Goal: Use online tool/utility: Utilize a website feature to perform a specific function

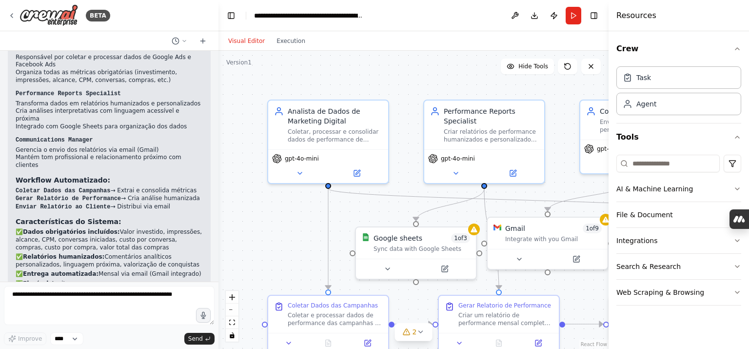
scroll to position [1309, 0]
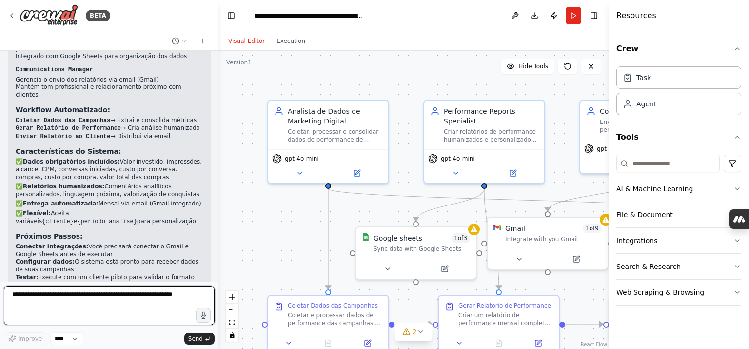
click at [77, 298] on textarea at bounding box center [109, 305] width 211 height 39
paste textarea "**********"
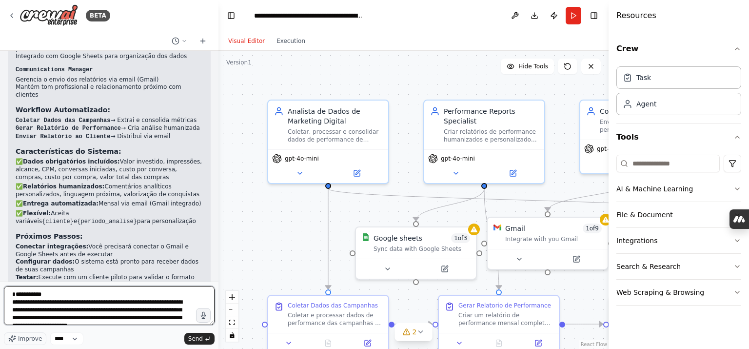
scroll to position [1261, 0]
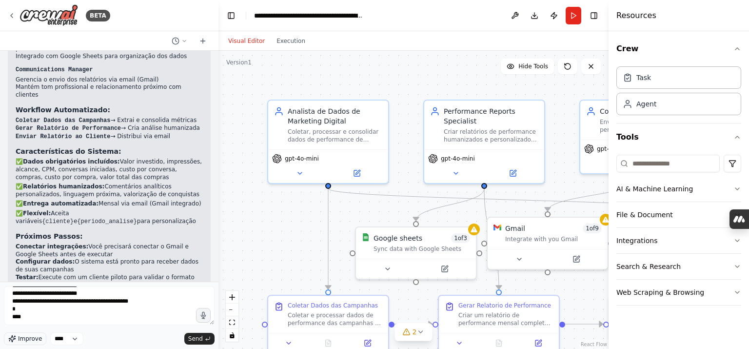
click at [33, 337] on span "Improve" at bounding box center [30, 339] width 24 height 8
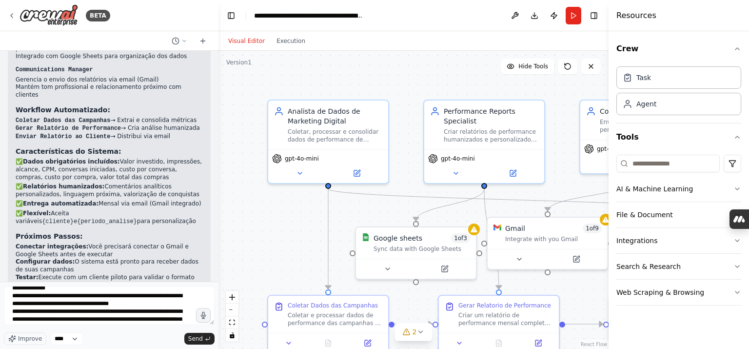
scroll to position [305, 0]
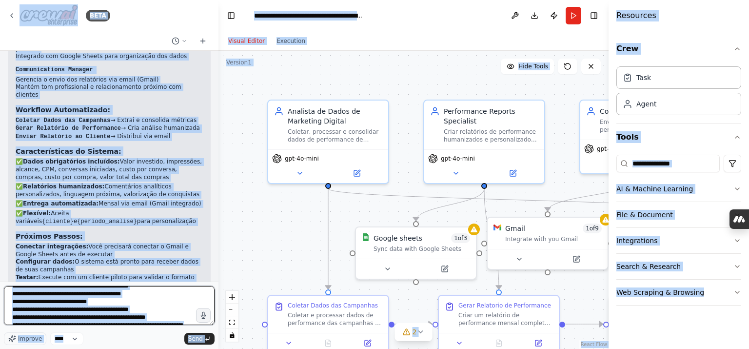
click at [98, 302] on textarea at bounding box center [109, 305] width 211 height 39
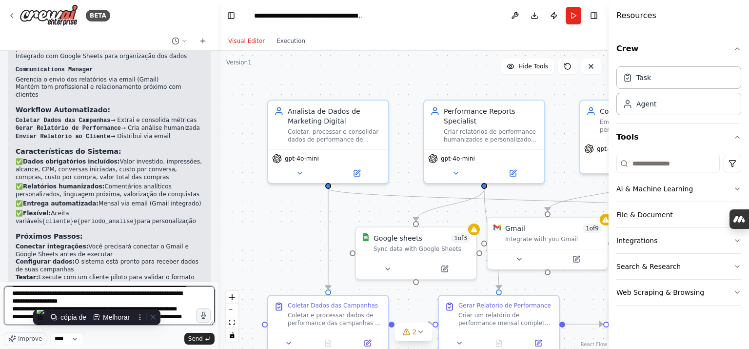
paste textarea
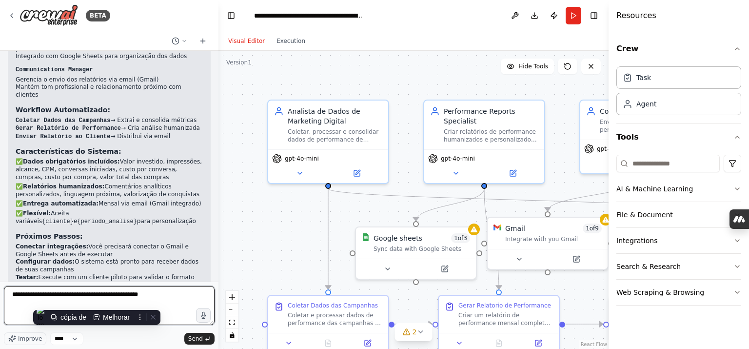
scroll to position [0, 0]
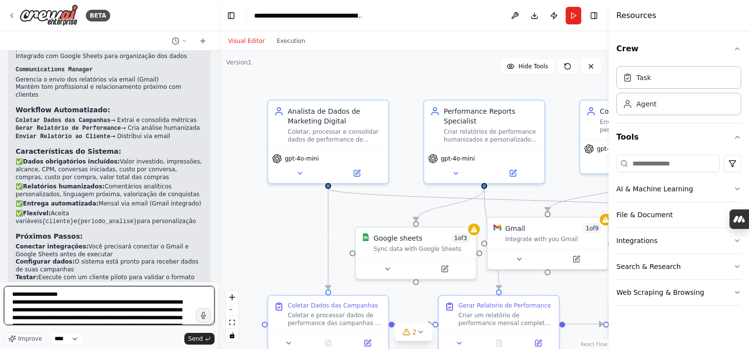
click at [135, 306] on textarea at bounding box center [109, 305] width 211 height 39
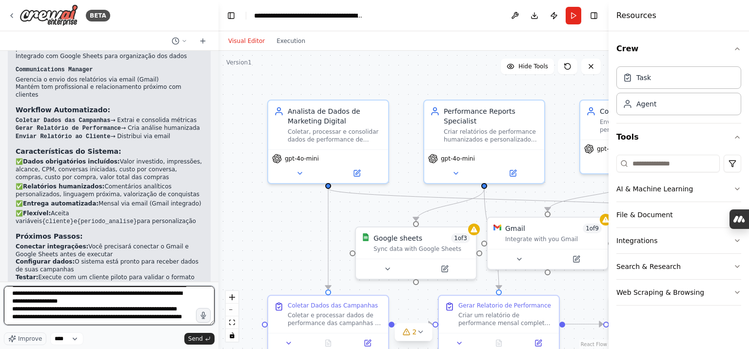
scroll to position [142, 0]
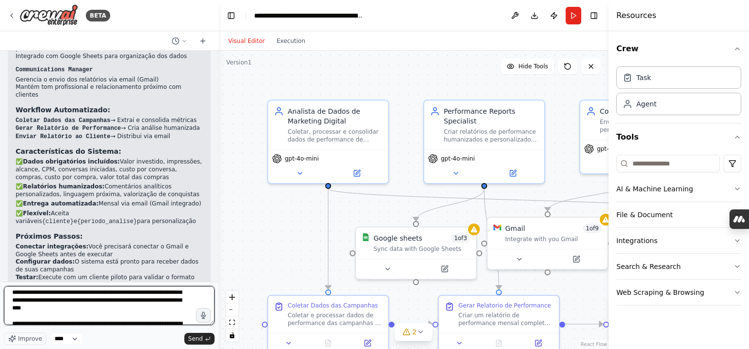
click at [154, 310] on textarea at bounding box center [109, 305] width 211 height 39
paste textarea "**********"
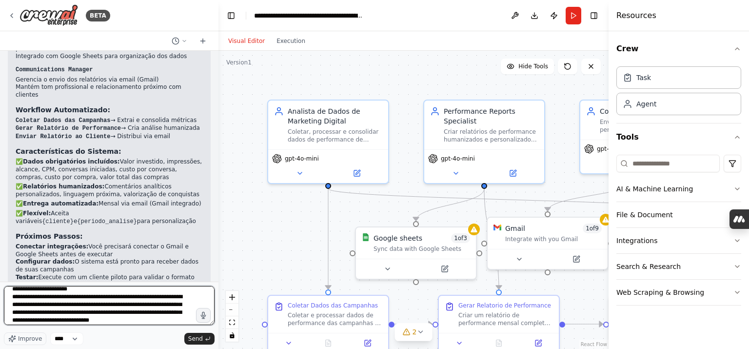
scroll to position [0, 0]
drag, startPoint x: 74, startPoint y: 307, endPoint x: 0, endPoint y: 276, distance: 80.3
click at [0, 276] on div "BETA Atue como um assistente especializado em Marketing Digital e Relatórios de…" at bounding box center [109, 174] width 219 height 349
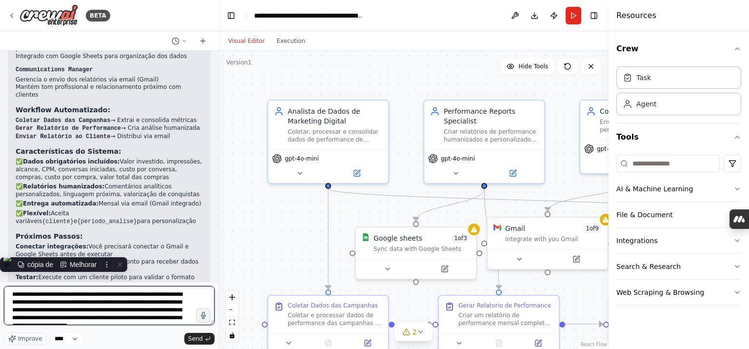
paste textarea "**********"
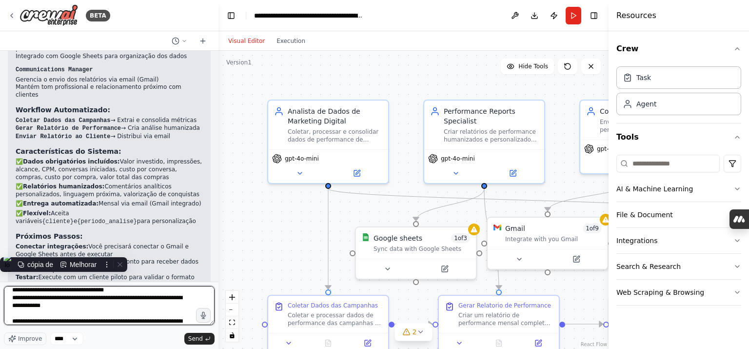
paste textarea
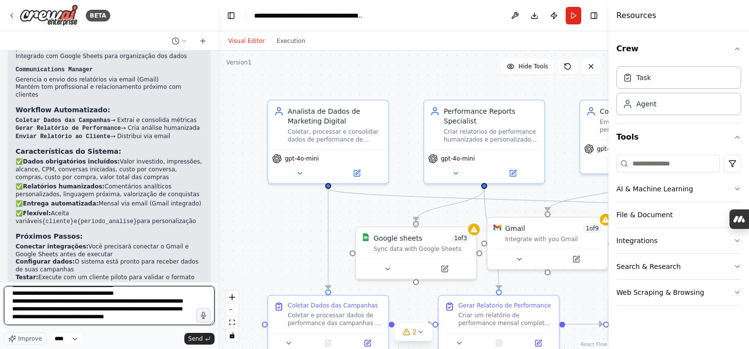
scroll to position [0, 0]
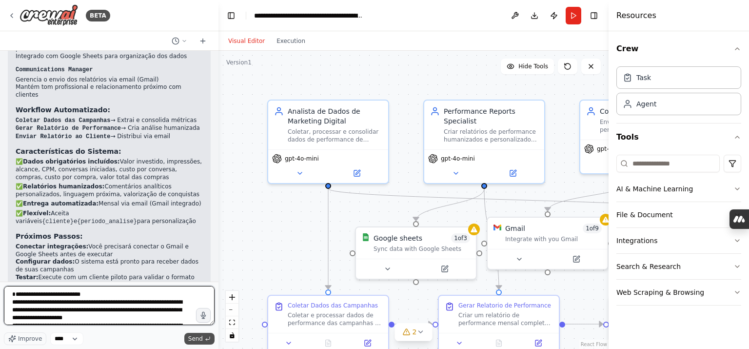
type textarea "**********"
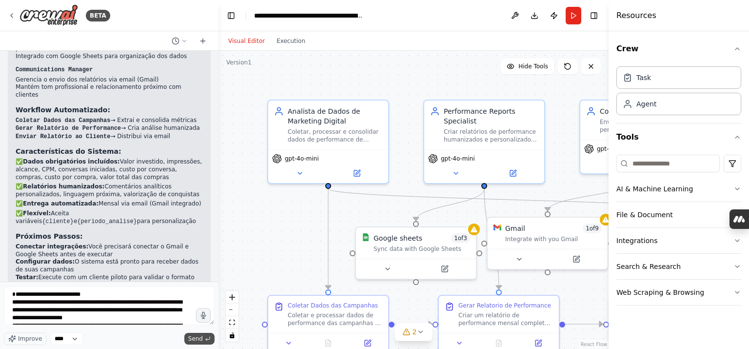
click at [199, 344] on button "Send" at bounding box center [199, 339] width 30 height 12
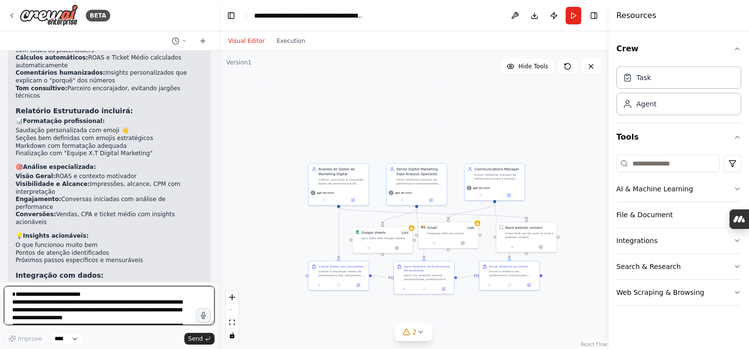
scroll to position [3092, 0]
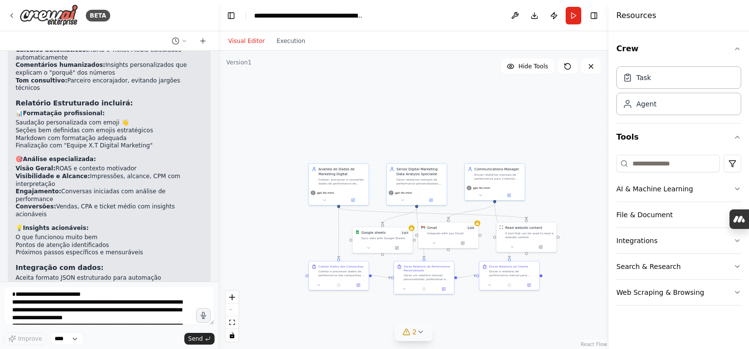
click at [413, 334] on span "2" at bounding box center [415, 332] width 4 height 10
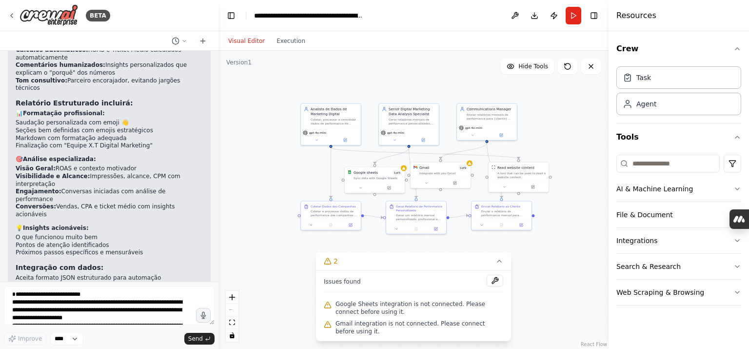
drag, startPoint x: 415, startPoint y: 84, endPoint x: 394, endPoint y: 24, distance: 64.0
click at [394, 25] on main "**********" at bounding box center [414, 174] width 390 height 349
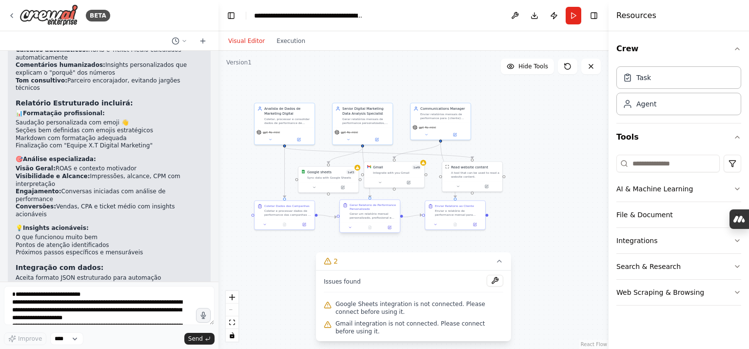
drag, startPoint x: 274, startPoint y: 227, endPoint x: 353, endPoint y: 231, distance: 79.1
click at [244, 267] on div ".deletable-edge-delete-btn { width: 20px; height: 20px; border: 0px solid #ffff…" at bounding box center [414, 200] width 390 height 298
click at [554, 17] on button "Publish" at bounding box center [554, 16] width 16 height 18
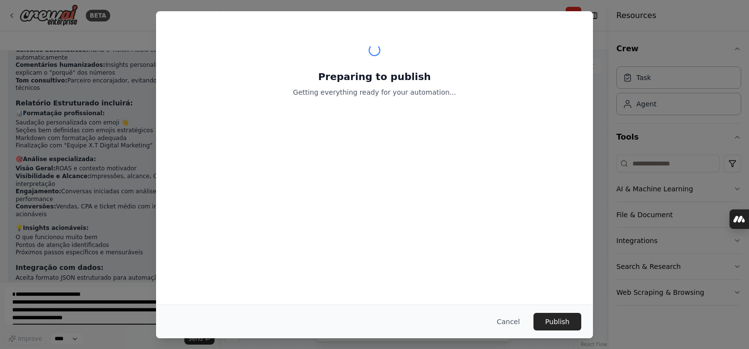
click at [559, 18] on div "Preparing to publish Getting everything ready for your automation..." at bounding box center [374, 67] width 437 height 113
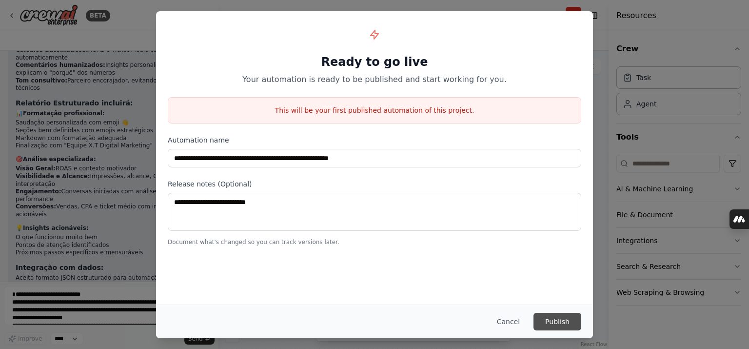
click at [561, 317] on button "Publish" at bounding box center [558, 322] width 48 height 18
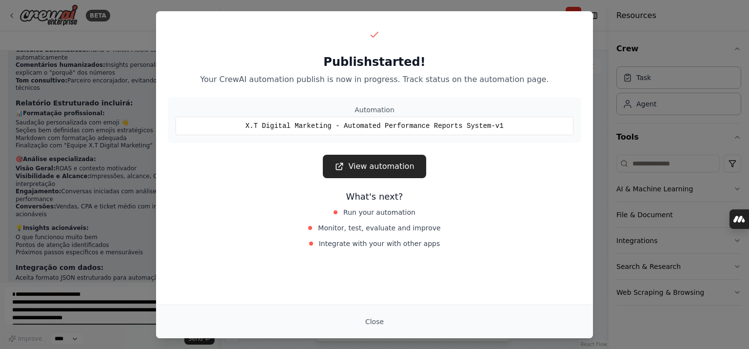
click at [381, 182] on div "Publish started! Your CrewAI automation publish is now in progress. Track statu…" at bounding box center [374, 138] width 437 height 255
click at [386, 165] on link "View automation" at bounding box center [374, 166] width 103 height 23
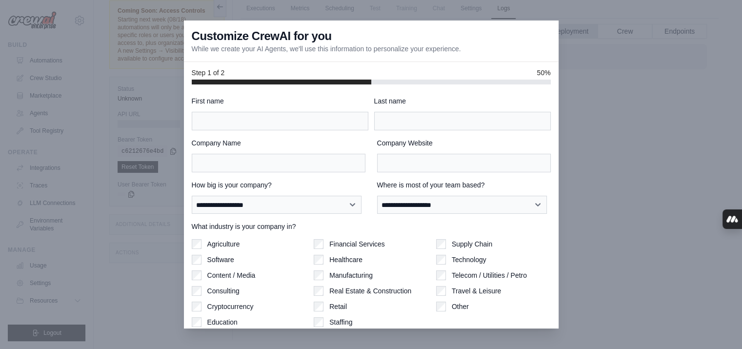
scroll to position [41, 0]
